Goal: Task Accomplishment & Management: Complete application form

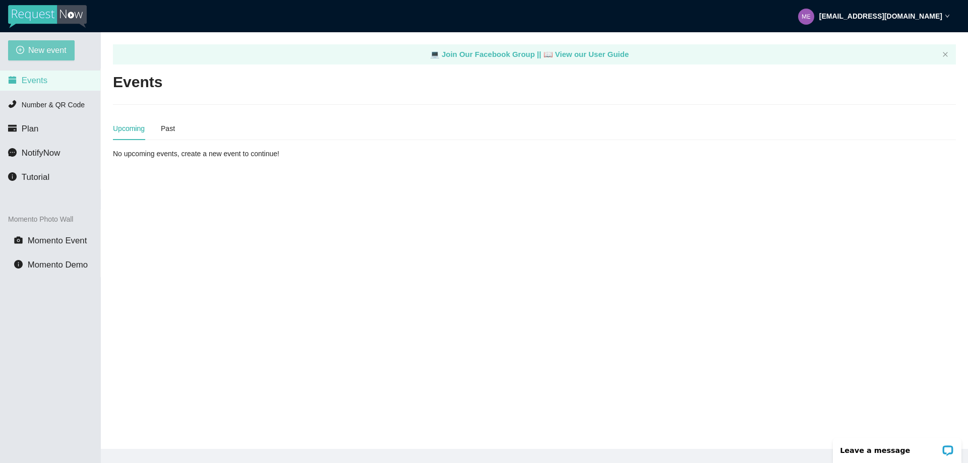
click at [41, 45] on span "New event" at bounding box center [47, 50] width 38 height 13
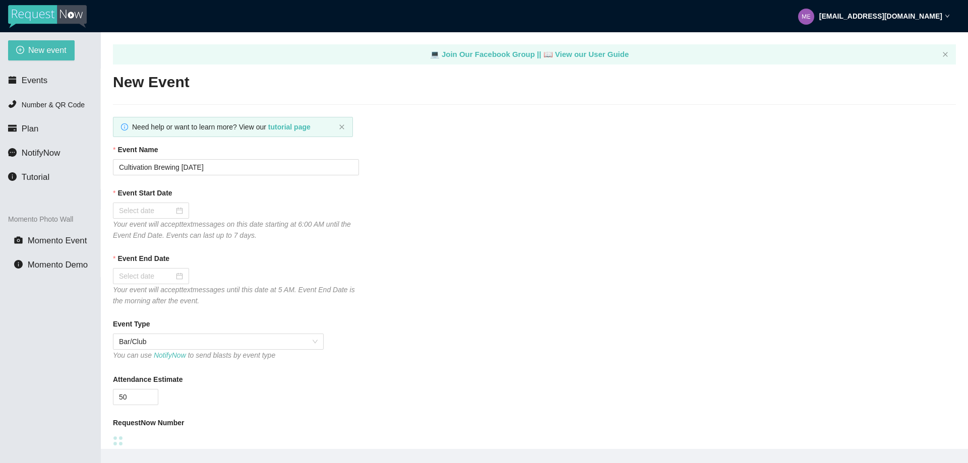
type textarea "https://virtualdj.com/ask/DJFernandoF"
drag, startPoint x: 215, startPoint y: 164, endPoint x: 85, endPoint y: 162, distance: 130.5
click at [86, 163] on section "New event Events Number & QR Code Plan NotifyNow Tutorial Momento Photo Wall Mo…" at bounding box center [484, 263] width 968 height 463
type input "Nostalgia Sept 2025"
click at [181, 210] on div at bounding box center [151, 210] width 64 height 11
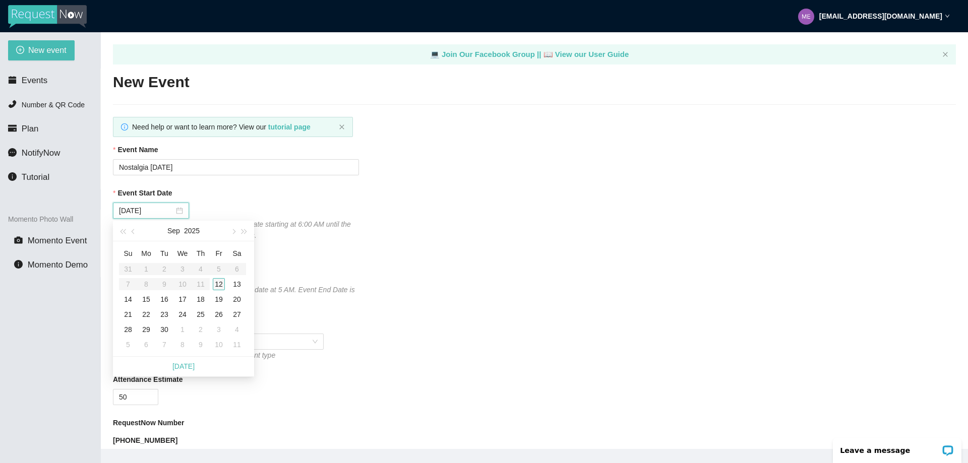
type input "09/12/2025"
click at [221, 284] on div "12" at bounding box center [219, 284] width 12 height 12
type input "09/13/2025"
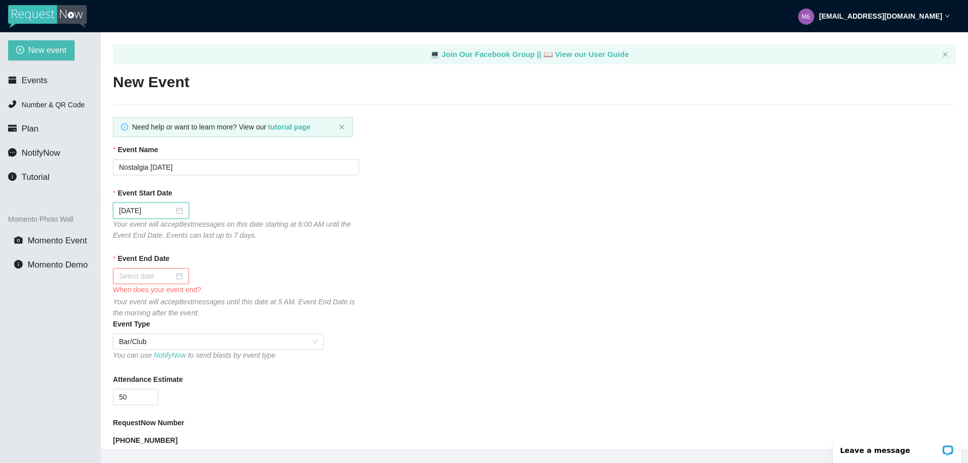
click at [178, 277] on div at bounding box center [151, 276] width 64 height 11
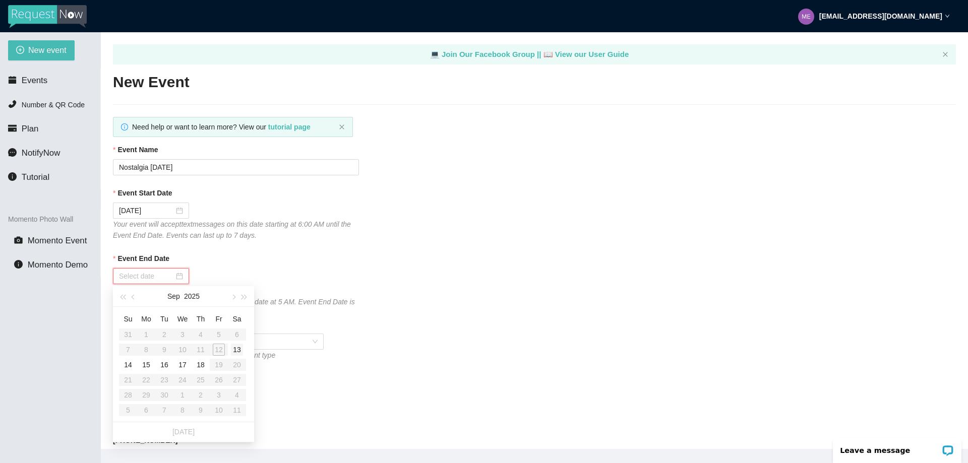
type input "09/13/2025"
click at [238, 349] on div "13" at bounding box center [237, 350] width 12 height 12
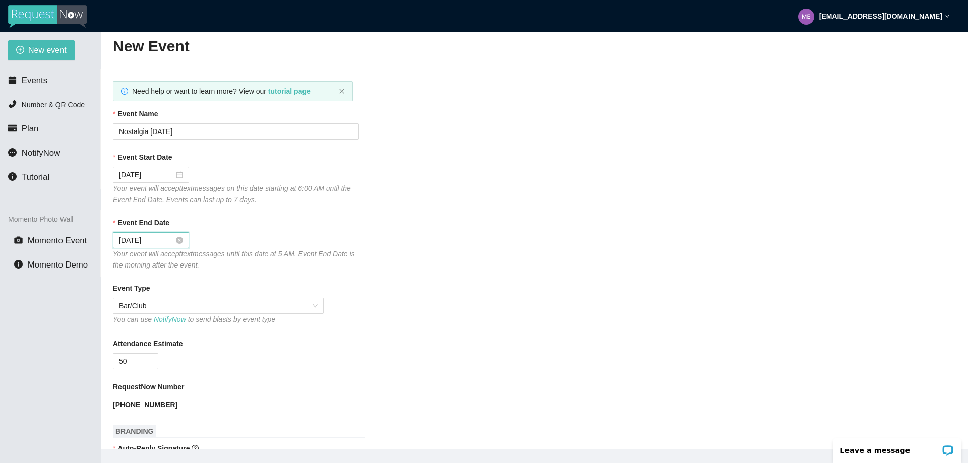
scroll to position [101, 0]
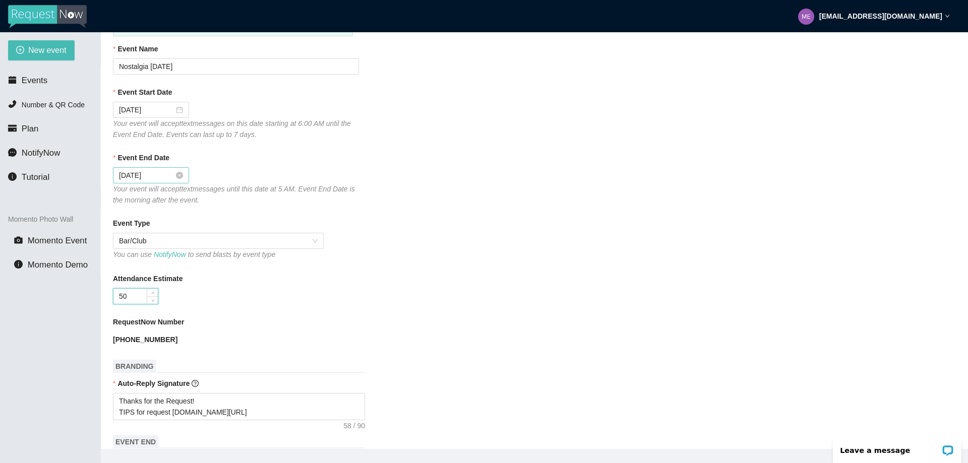
drag, startPoint x: 127, startPoint y: 296, endPoint x: 70, endPoint y: 290, distance: 57.2
click at [70, 290] on section "New event Events Number & QR Code Plan NotifyNow Tutorial Momento Photo Wall Mo…" at bounding box center [484, 263] width 968 height 463
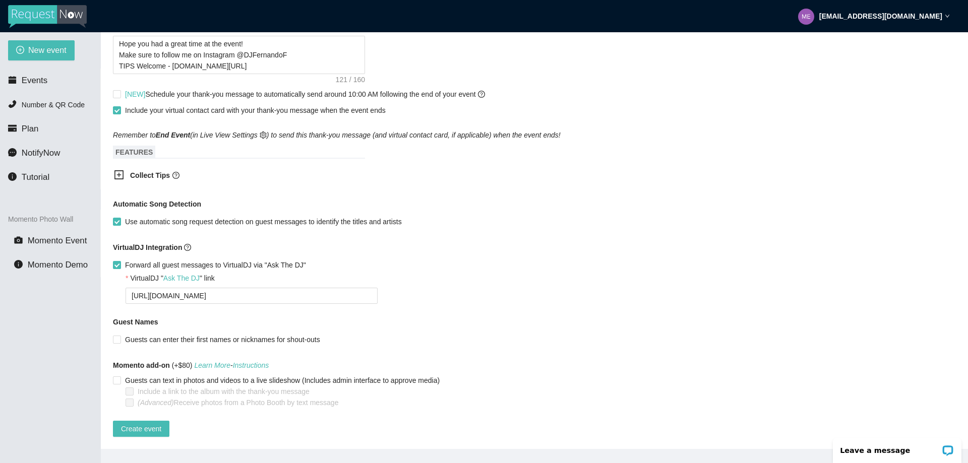
scroll to position [546, 0]
type input "100"
click at [115, 261] on input "Forward all guest messages to VirtualDJ via "Ask The DJ"" at bounding box center [116, 264] width 7 height 7
checkbox input "false"
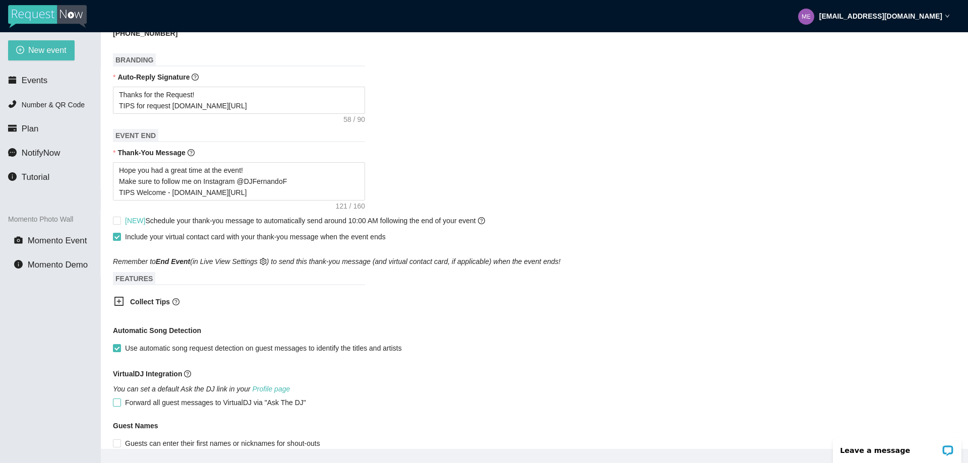
scroll to position [523, 0]
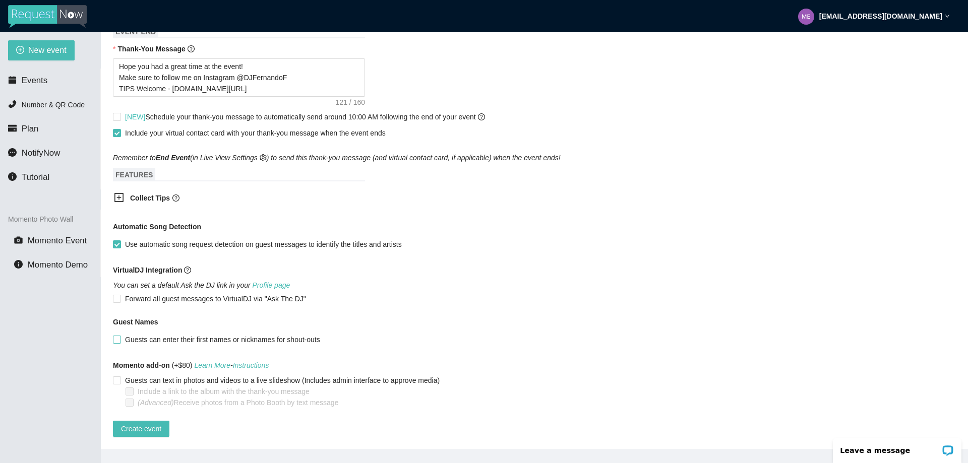
click at [114, 336] on input "Guests can enter their first names or nicknames for shout-outs" at bounding box center [116, 339] width 7 height 7
checkbox input "true"
click at [133, 423] on span "Create event" at bounding box center [141, 428] width 40 height 11
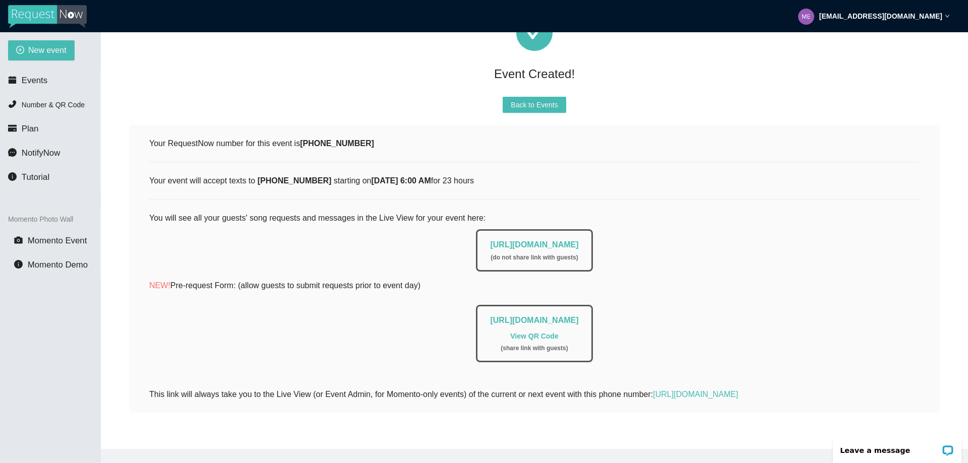
scroll to position [89, 0]
drag, startPoint x: 257, startPoint y: 173, endPoint x: 314, endPoint y: 173, distance: 57.5
click at [314, 176] on b "(770) 769-2122" at bounding box center [295, 180] width 74 height 9
copy b "(770) 769-2122"
click at [48, 78] on li "Events" at bounding box center [50, 81] width 100 height 20
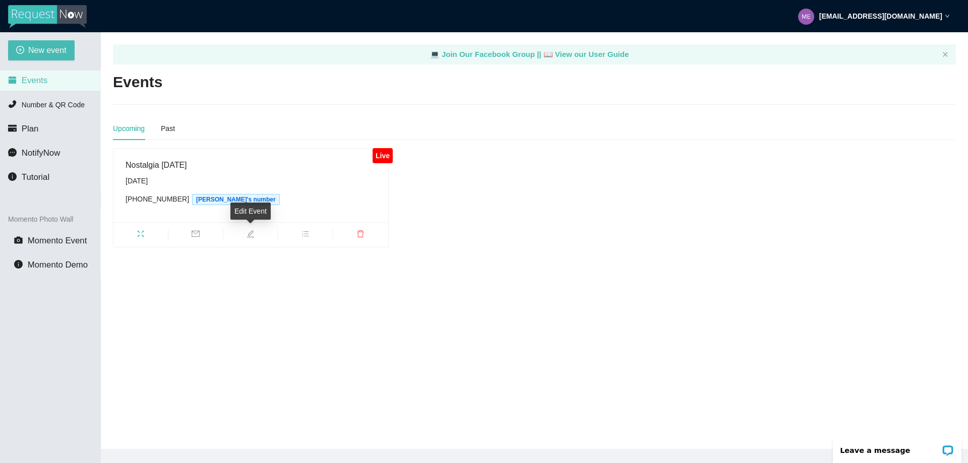
click at [254, 234] on icon "edit" at bounding box center [250, 234] width 8 height 8
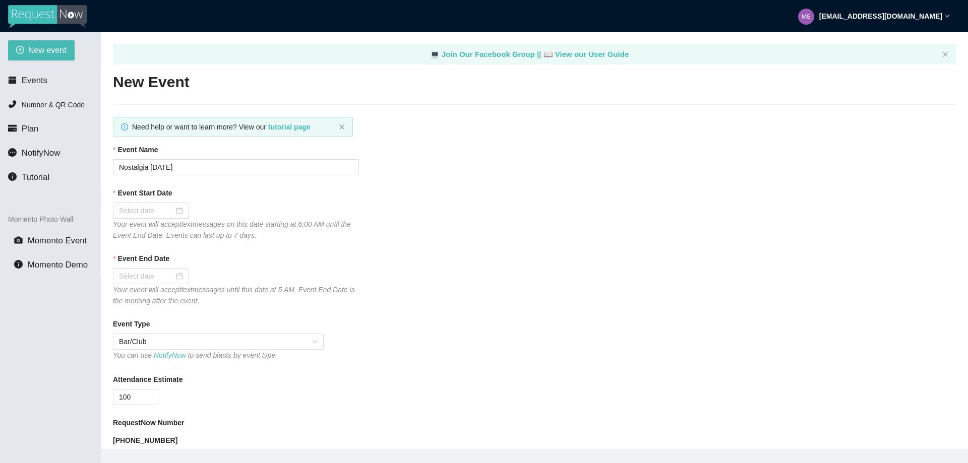
type textarea "https://virtualdj.com/ask/DJFernandoF"
type input "09/12/2025"
type input "09/13/2025"
checkbox input "false"
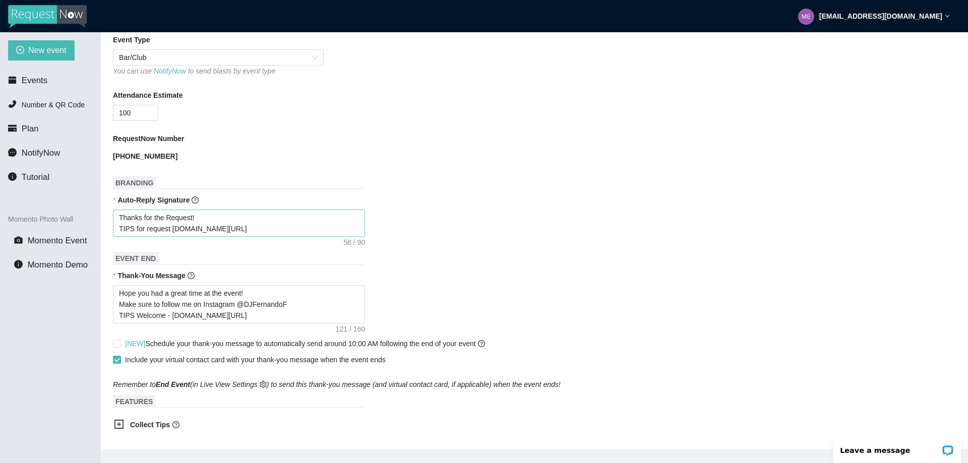
scroll to position [353, 0]
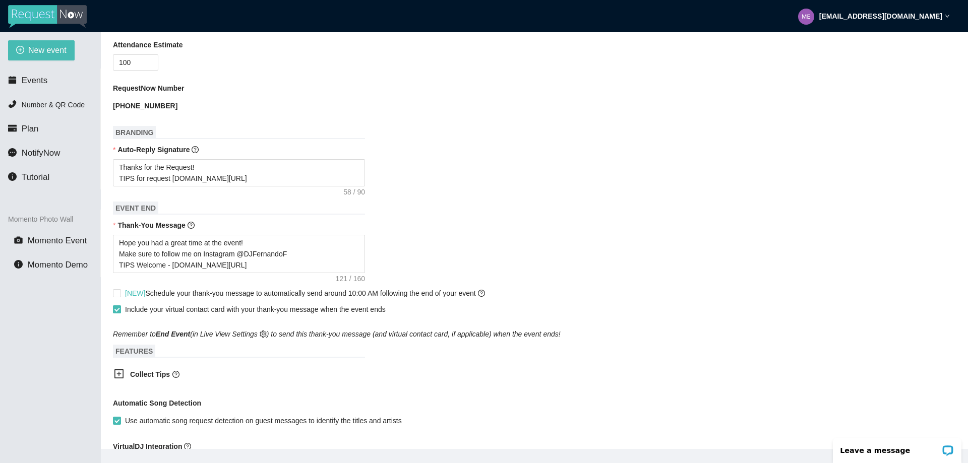
click at [116, 312] on input "Include your virtual contact card with your thank-you message when the event en…" at bounding box center [116, 308] width 7 height 7
checkbox input "false"
drag, startPoint x: 238, startPoint y: 271, endPoint x: 73, endPoint y: 266, distance: 165.9
click at [73, 266] on section "New event Events Number & QR Code Plan NotifyNow Tutorial Momento Photo Wall Mo…" at bounding box center [484, 263] width 968 height 463
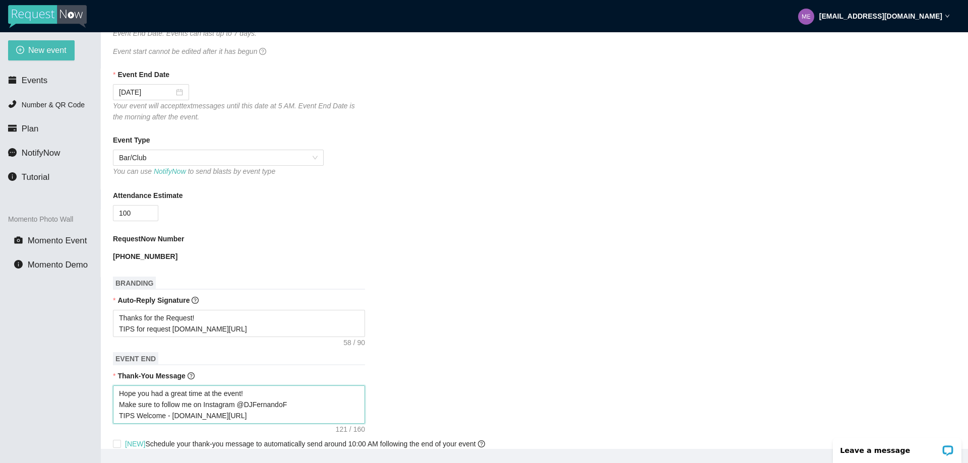
scroll to position [202, 0]
drag, startPoint x: 231, startPoint y: 334, endPoint x: 100, endPoint y: 327, distance: 131.2
click at [100, 327] on section "New event Events Number & QR Code Plan NotifyNow Tutorial Momento Photo Wall Mo…" at bounding box center [484, 263] width 968 height 463
paste textarea "Welcome -"
type textarea "Thanks for the Request! TIPS Welcome - linktr.ee/tips4dj"
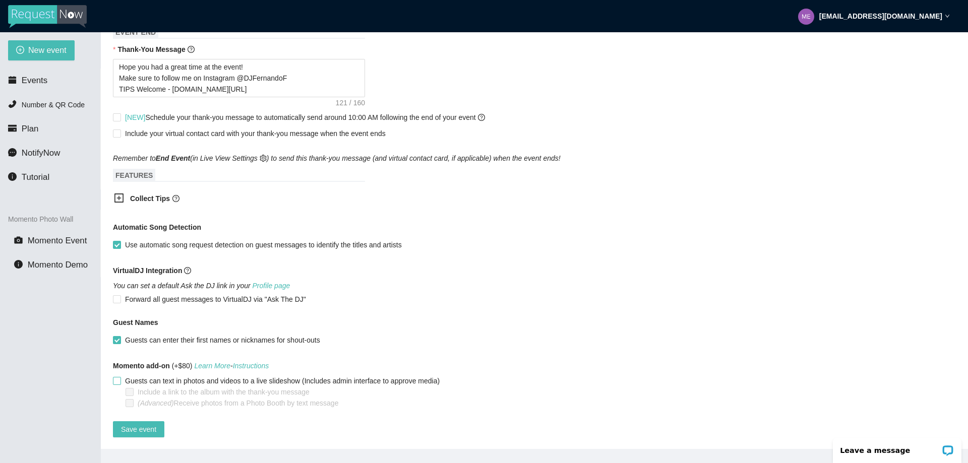
scroll to position [541, 0]
type textarea "Thanks for the Request! TIPS Welcome - linktr.ee/tips4dj"
click at [120, 423] on button "Save event" at bounding box center [138, 429] width 51 height 16
